Goal: Find specific page/section: Find specific page/section

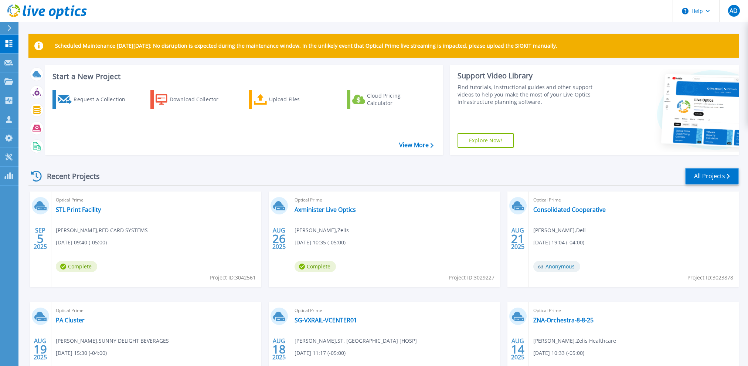
click at [725, 173] on link "All Projects" at bounding box center [712, 176] width 54 height 17
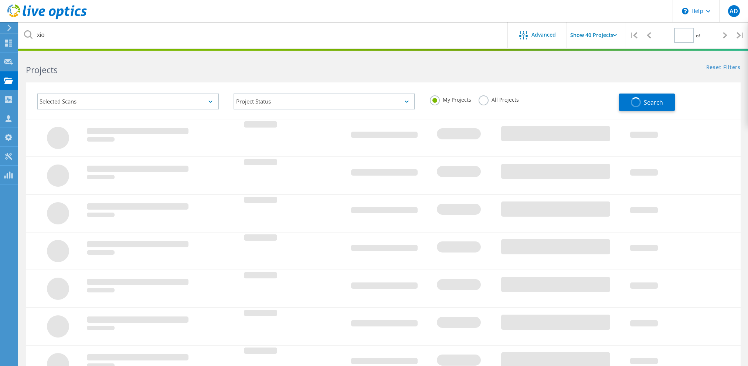
type input "1"
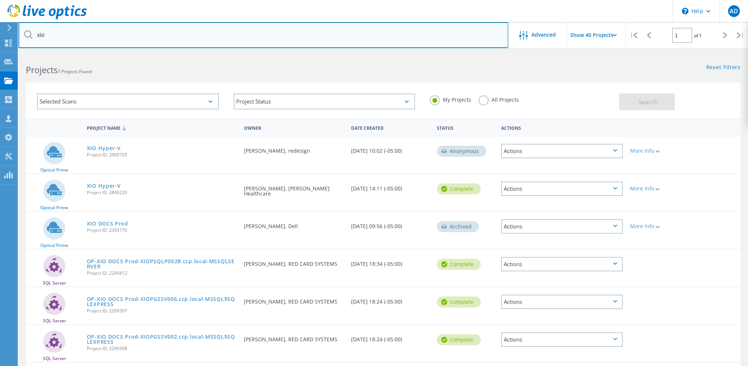
click at [65, 37] on input "xio" at bounding box center [263, 35] width 490 height 26
type input "d"
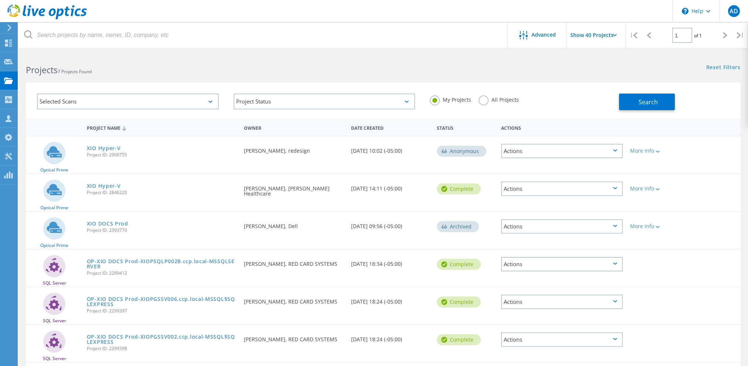
click at [507, 98] on label "All Projects" at bounding box center [499, 98] width 40 height 7
click at [0, 0] on input "All Projects" at bounding box center [0, 0] width 0 height 0
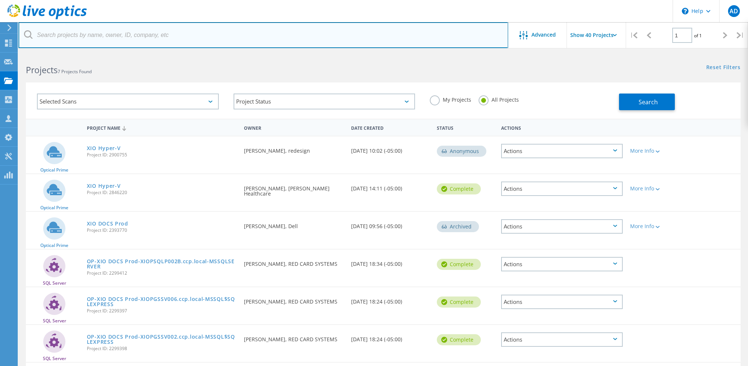
click at [176, 38] on input "text" at bounding box center [263, 35] width 490 height 26
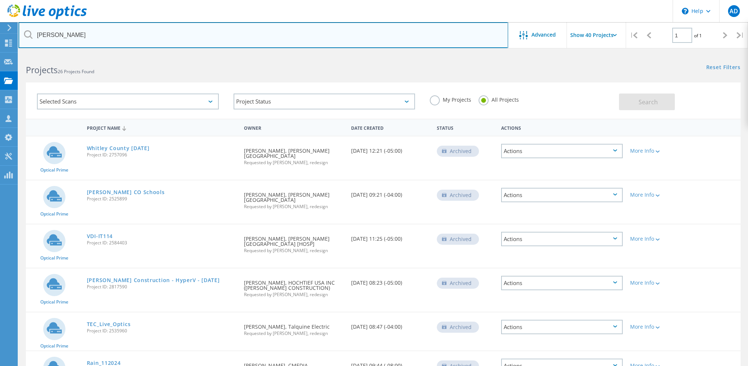
drag, startPoint x: 77, startPoint y: 39, endPoint x: 14, endPoint y: 31, distance: 62.9
type input "a"
type input "dave"
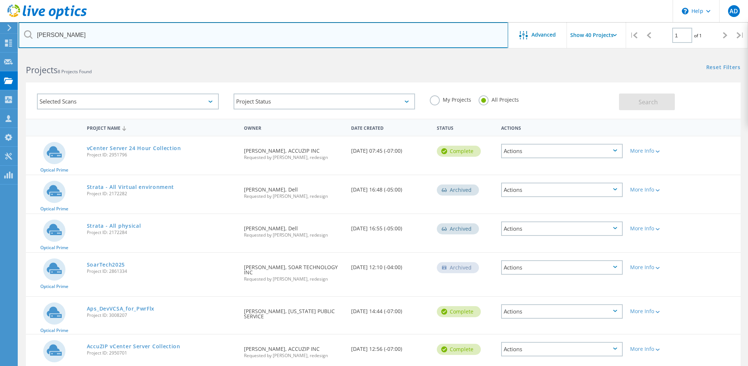
drag, startPoint x: 67, startPoint y: 35, endPoint x: 5, endPoint y: 30, distance: 62.3
click at [5, 54] on div "\n Help Explore Helpful Articles Contact Support AD Partner Team Member Aaron D…" at bounding box center [374, 266] width 748 height 425
click at [66, 34] on input "dave" at bounding box center [263, 35] width 490 height 26
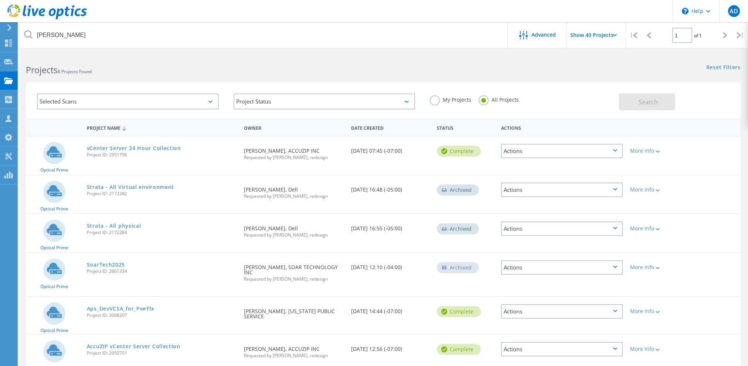
click at [126, 58] on div "Projects 8 Projects Found" at bounding box center [200, 64] width 365 height 20
click at [155, 62] on div "Projects 8 Projects Found" at bounding box center [200, 64] width 365 height 20
